Goal: Information Seeking & Learning: Compare options

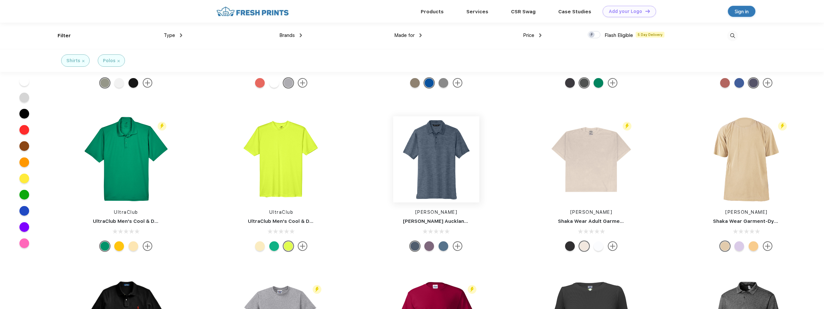
scroll to position [2008, 0]
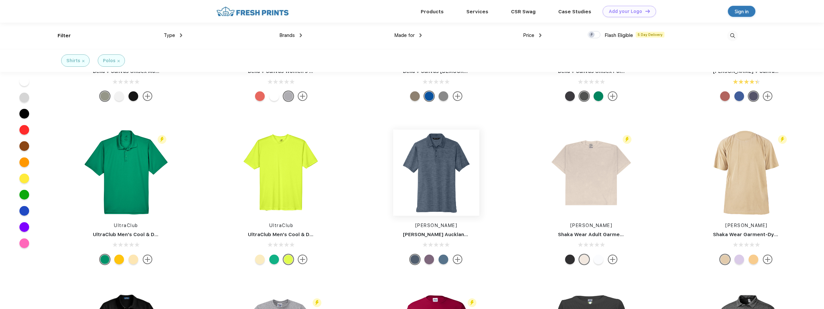
click at [410, 176] on img at bounding box center [436, 173] width 86 height 86
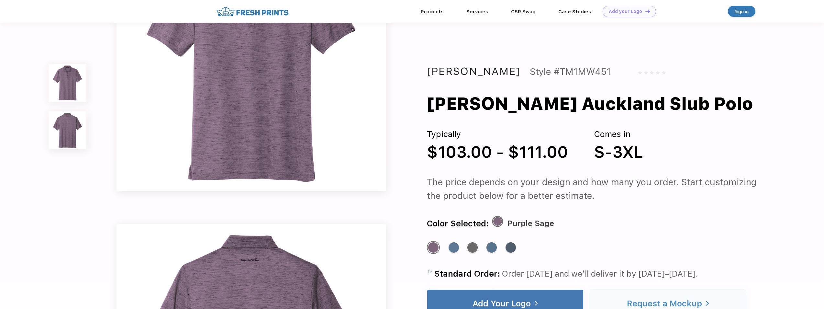
scroll to position [130, 0]
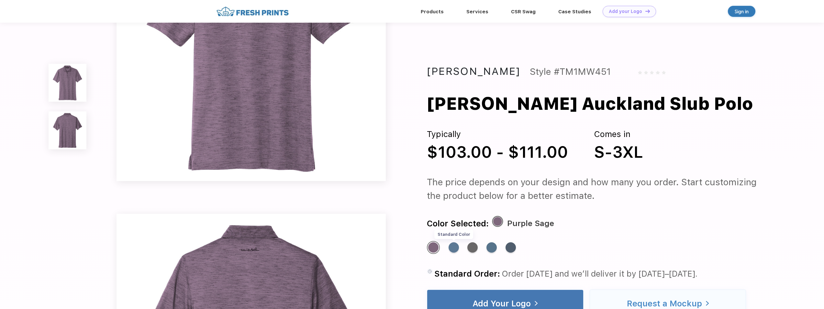
click at [410, 192] on div "Standard Color" at bounding box center [454, 247] width 10 height 10
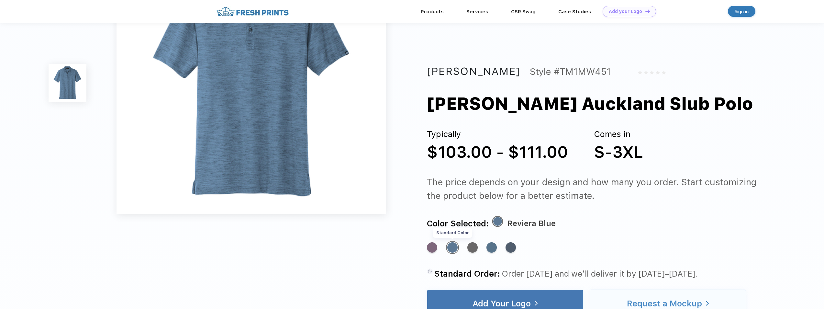
scroll to position [0, 0]
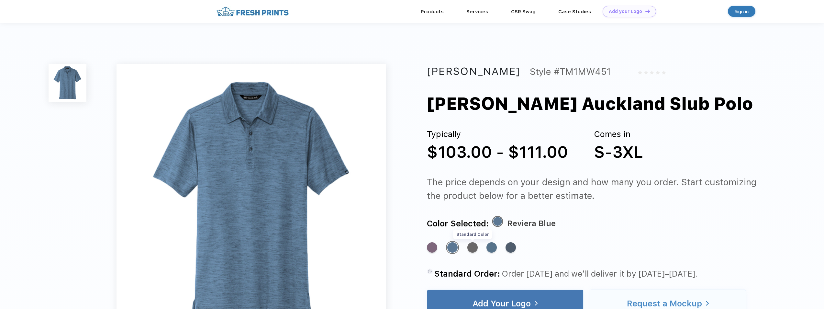
click at [410, 192] on div "Standard Color" at bounding box center [473, 247] width 10 height 10
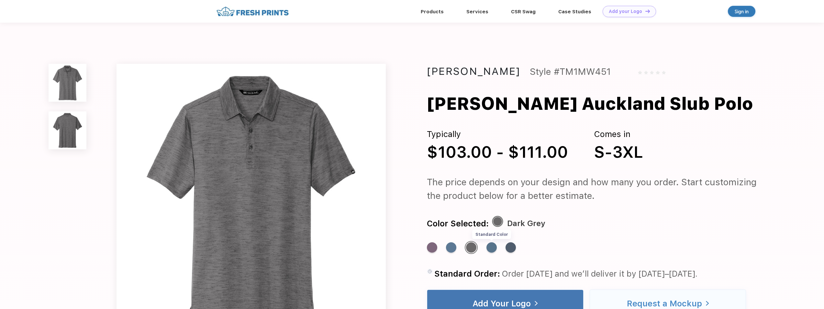
click at [410, 192] on div "Standard Color" at bounding box center [492, 247] width 10 height 10
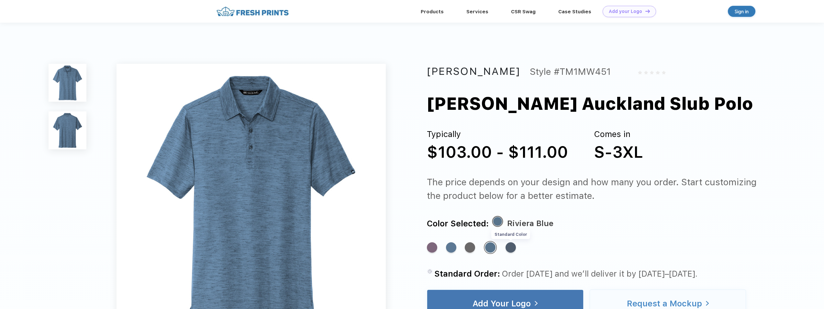
click at [410, 192] on div "Standard Color" at bounding box center [511, 247] width 10 height 10
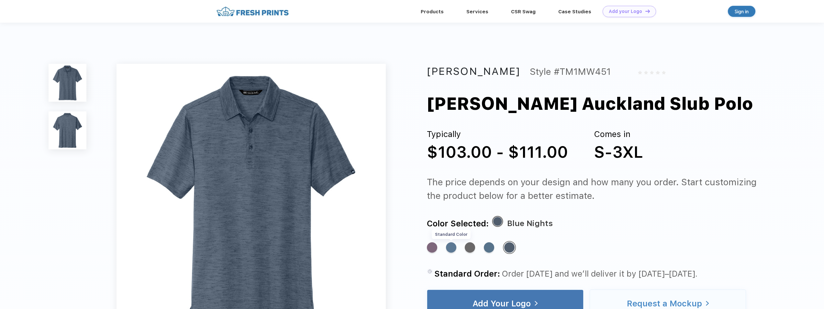
click at [410, 192] on div "Standard Color" at bounding box center [451, 247] width 10 height 10
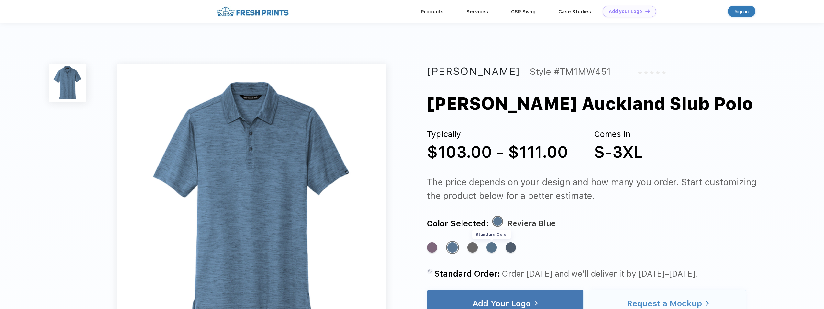
click at [410, 192] on div "Standard Color" at bounding box center [492, 247] width 10 height 10
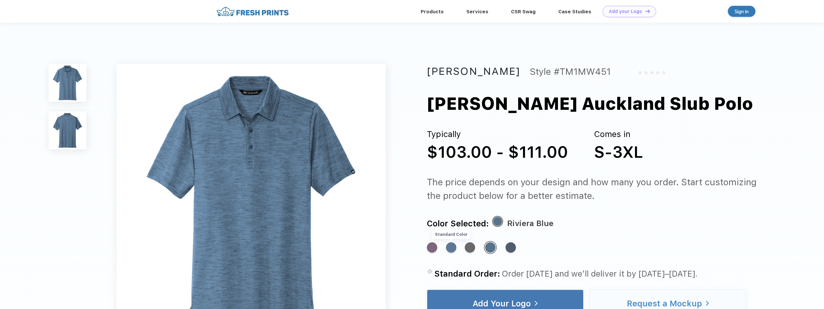
click at [410, 192] on div "Standard Color" at bounding box center [451, 247] width 10 height 10
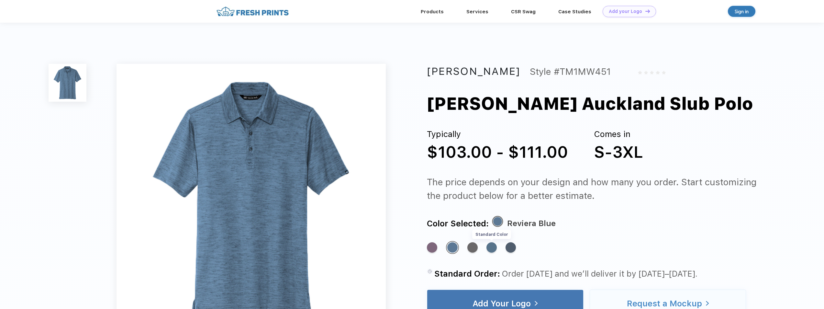
click at [410, 192] on div "Standard Color" at bounding box center [492, 247] width 10 height 10
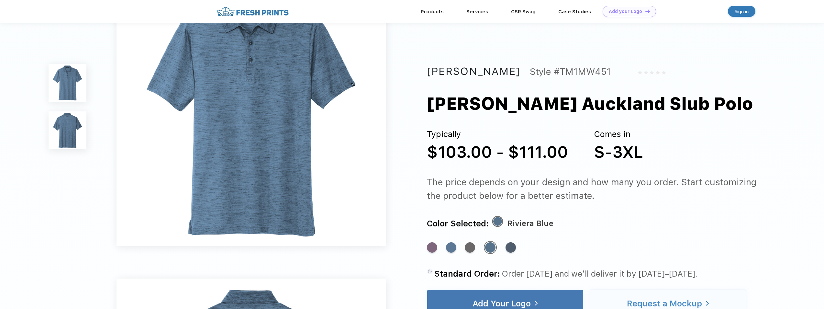
scroll to position [32, 0]
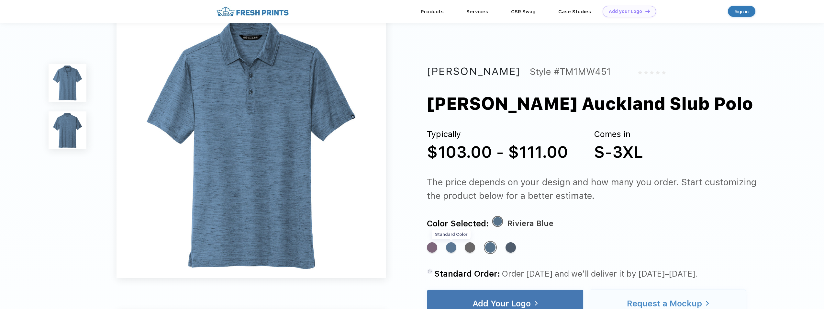
click at [410, 192] on div "Standard Color" at bounding box center [451, 247] width 10 height 10
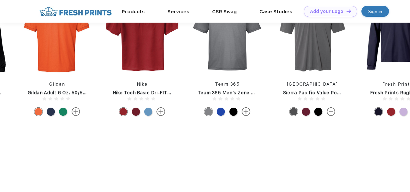
scroll to position [314, 0]
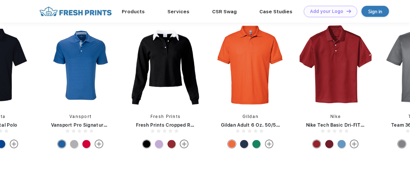
drag, startPoint x: 6, startPoint y: 72, endPoint x: 392, endPoint y: 78, distance: 386.7
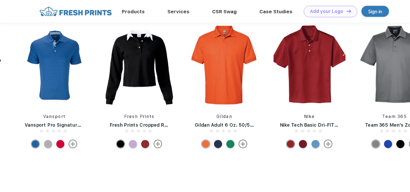
drag, startPoint x: 68, startPoint y: 67, endPoint x: 213, endPoint y: 75, distance: 145.0
click at [410, 101] on html "Products Services Printing Fulfillment CSR Swag BIPOC-Owned Brands Women-Owned …" at bounding box center [205, 22] width 410 height 672
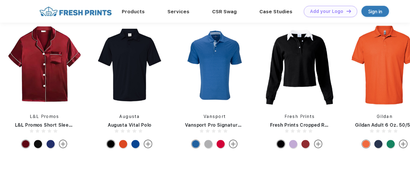
drag, startPoint x: 59, startPoint y: 52, endPoint x: 380, endPoint y: 44, distance: 320.7
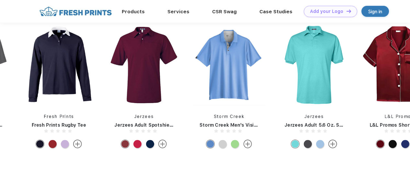
drag, startPoint x: 52, startPoint y: 73, endPoint x: 399, endPoint y: 53, distance: 347.4
click at [399, 53] on div "Jerzees Jerzees Adult 5.6 Oz. Spotshield Jersey Polo L&L Promos L&L Promos Shor…" at bounding box center [186, 88] width 1871 height 128
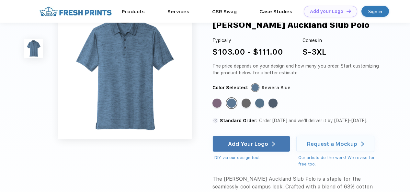
scroll to position [0, 0]
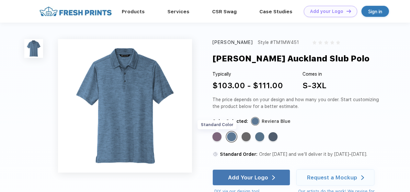
click at [218, 137] on div "Standard Color" at bounding box center [216, 136] width 9 height 9
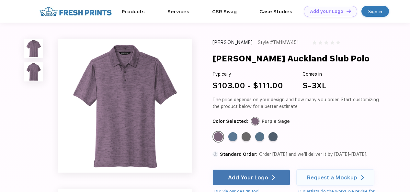
click at [230, 42] on div "[PERSON_NAME]" at bounding box center [232, 42] width 41 height 7
click at [102, 12] on img at bounding box center [76, 11] width 76 height 11
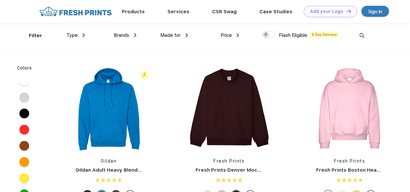
scroll to position [0, 0]
click at [134, 36] on div "Brands" at bounding box center [125, 34] width 23 height 7
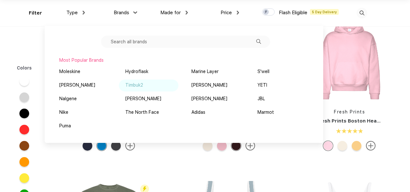
scroll to position [33, 0]
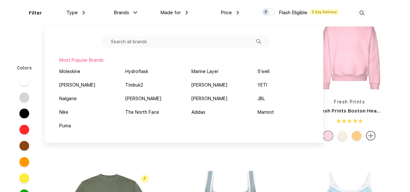
click at [128, 41] on input "text" at bounding box center [185, 42] width 169 height 12
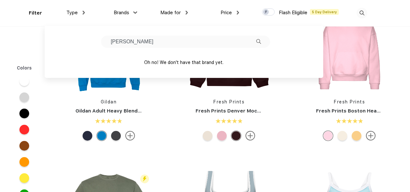
drag, startPoint x: 154, startPoint y: 45, endPoint x: 102, endPoint y: 39, distance: 52.2
click at [102, 39] on input "travis matthew" at bounding box center [185, 42] width 169 height 12
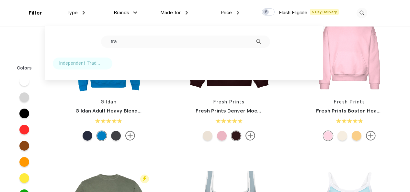
type input "tra"
click at [86, 65] on div "Independent Trading Co." at bounding box center [79, 63] width 41 height 7
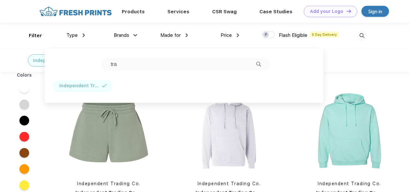
drag, startPoint x: 127, startPoint y: 64, endPoint x: 89, endPoint y: 58, distance: 38.3
click at [89, 58] on div "tra Independent Trading Co." at bounding box center [184, 76] width 278 height 54
click at [81, 34] on div "Type" at bounding box center [75, 35] width 18 height 7
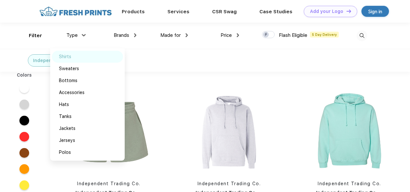
click at [64, 57] on div "Shirts" at bounding box center [65, 56] width 12 height 7
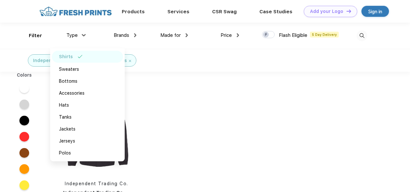
click at [150, 67] on div "Independent Trading Co. Shirts" at bounding box center [91, 60] width 193 height 23
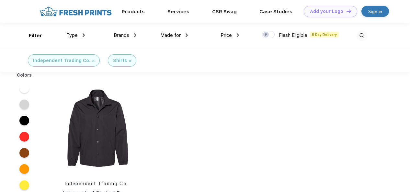
click at [92, 60] on img at bounding box center [93, 61] width 2 height 2
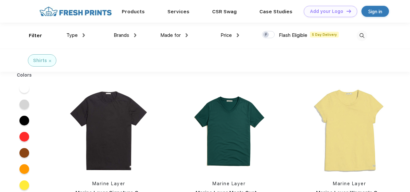
click at [135, 34] on img at bounding box center [135, 35] width 2 height 4
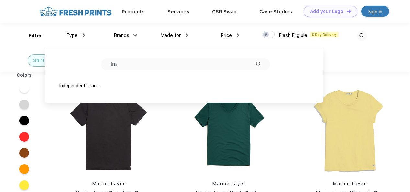
drag, startPoint x: 124, startPoint y: 66, endPoint x: 97, endPoint y: 63, distance: 26.3
click at [98, 63] on div "tra" at bounding box center [184, 64] width 172 height 12
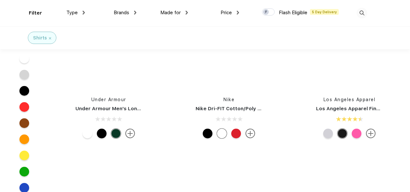
scroll to position [4145, 0]
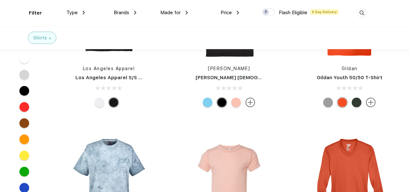
click at [78, 10] on div "Type" at bounding box center [75, 12] width 18 height 7
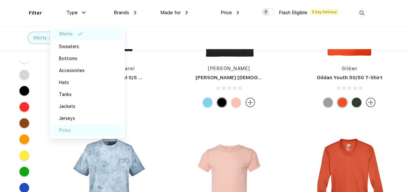
click at [68, 128] on div "Polos" at bounding box center [65, 130] width 12 height 7
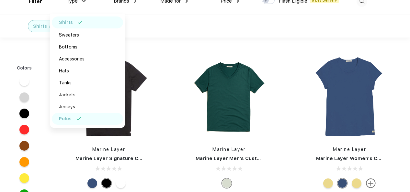
scroll to position [65, 0]
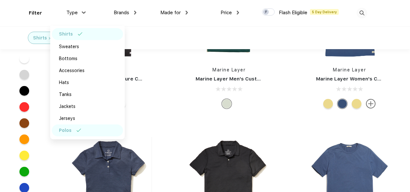
drag, startPoint x: 185, startPoint y: 35, endPoint x: 162, endPoint y: 40, distance: 23.9
click at [185, 36] on div "Shirts Polos" at bounding box center [205, 37] width 410 height 23
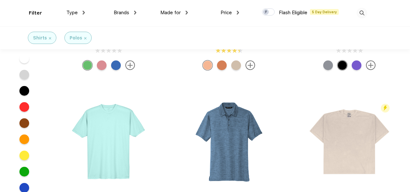
scroll to position [3562, 0]
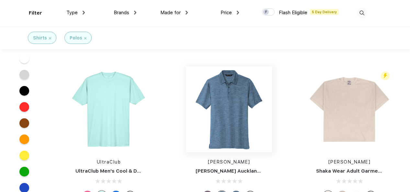
click at [226, 121] on img at bounding box center [229, 109] width 86 height 86
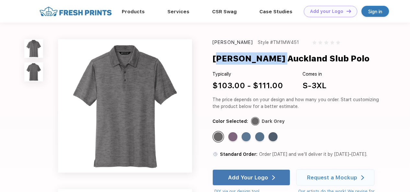
drag, startPoint x: 275, startPoint y: 57, endPoint x: 215, endPoint y: 63, distance: 60.3
click at [215, 63] on div "Travis Mathew Auckland Slub Polo" at bounding box center [290, 58] width 157 height 12
drag, startPoint x: 215, startPoint y: 63, endPoint x: 249, endPoint y: 47, distance: 38.1
click at [251, 51] on div "Travis Mathew Style #TM1MW451 Travis Mathew Auckland Slub Polo Typically $103.0…" at bounding box center [296, 163] width 168 height 248
drag, startPoint x: 248, startPoint y: 43, endPoint x: 213, endPoint y: 44, distance: 35.3
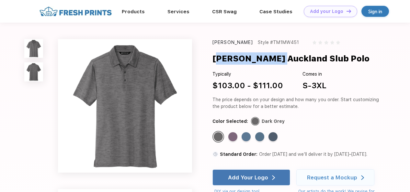
click at [213, 44] on div "[PERSON_NAME]" at bounding box center [232, 42] width 41 height 7
copy div "[PERSON_NAME]"
click at [136, 11] on link "Products" at bounding box center [133, 11] width 23 height 6
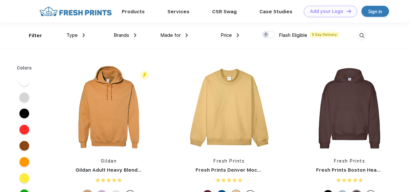
click at [132, 37] on div "Brands" at bounding box center [125, 35] width 23 height 7
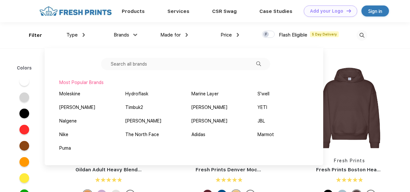
click at [131, 64] on input "text" at bounding box center [185, 64] width 169 height 12
paste input "[PERSON_NAME]"
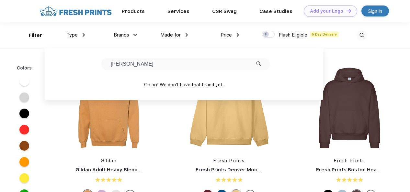
drag, startPoint x: 110, startPoint y: 64, endPoint x: 121, endPoint y: 66, distance: 11.3
click at [110, 64] on input "[PERSON_NAME]" at bounding box center [185, 64] width 169 height 12
type input "[PERSON_NAME]"
click at [258, 65] on img at bounding box center [258, 64] width 5 height 5
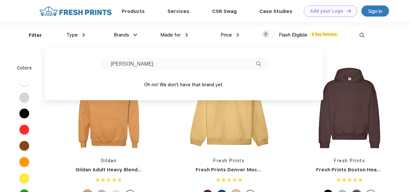
click at [40, 41] on div "Type Shirts Sweaters Bottoms Accessories Hats Tanks Jackets Jerseys Polos" at bounding box center [59, 35] width 51 height 26
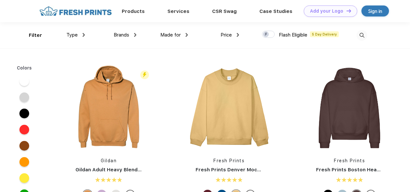
click at [38, 33] on div "Type Shirts Sweaters Bottoms Accessories Hats Tanks Jackets Jerseys Polos" at bounding box center [59, 35] width 51 height 26
